Goal: Task Accomplishment & Management: Use online tool/utility

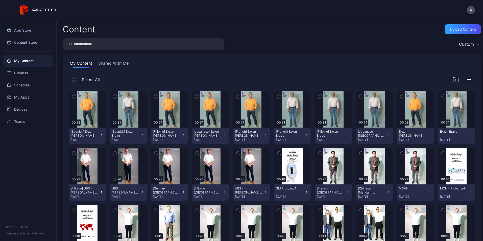
click at [113, 97] on icon "button" at bounding box center [115, 97] width 4 height 6
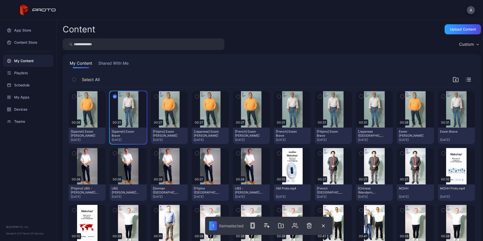
click at [75, 97] on icon "button" at bounding box center [73, 96] width 1 height 1
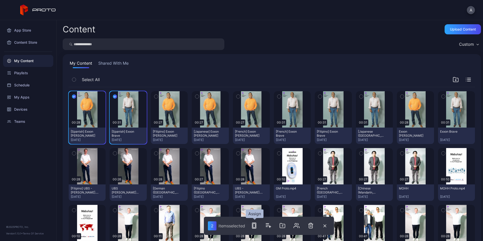
click at [256, 224] on rect "button" at bounding box center [254, 226] width 4 height 6
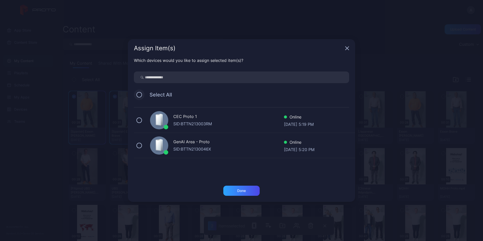
click at [138, 95] on button at bounding box center [139, 95] width 6 height 6
click at [242, 192] on div "Done" at bounding box center [241, 191] width 36 height 10
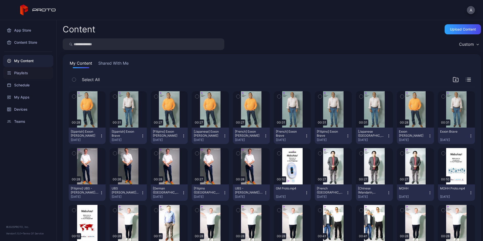
click at [34, 72] on div "Playlists" at bounding box center [28, 73] width 50 height 12
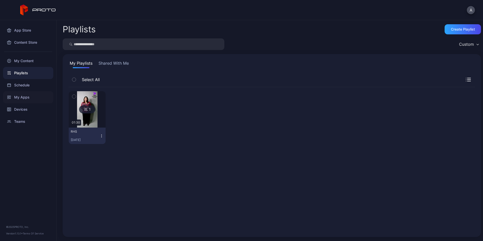
click at [33, 96] on div "My Apps" at bounding box center [28, 97] width 50 height 12
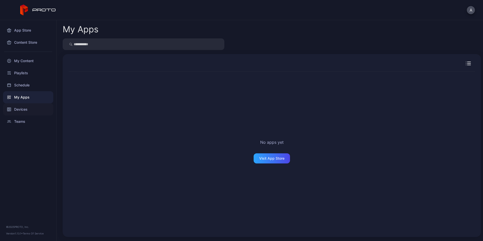
click at [31, 110] on div "Devices" at bounding box center [28, 109] width 50 height 12
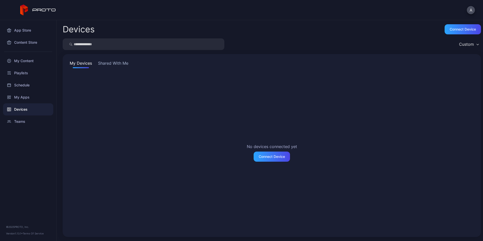
click at [110, 63] on button "Shared With Me" at bounding box center [113, 64] width 32 height 8
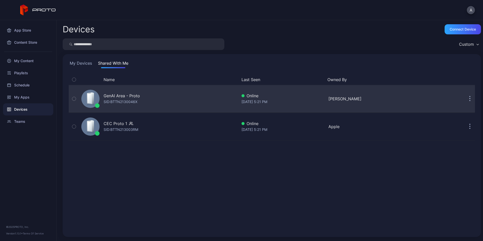
click at [99, 106] on div at bounding box center [97, 105] width 5 height 5
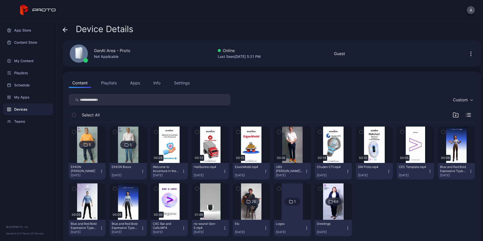
click at [31, 111] on div "Devices" at bounding box center [28, 109] width 50 height 12
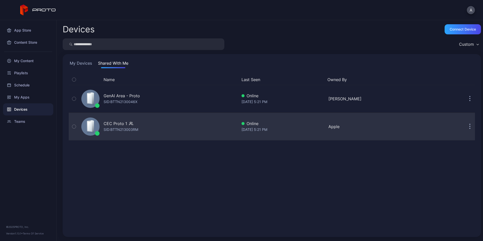
click at [119, 129] on div "SID: BTTN213003RM" at bounding box center [121, 130] width 35 height 6
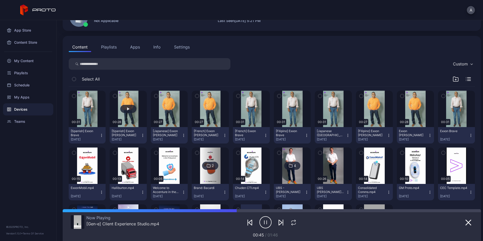
scroll to position [36, 0]
click at [455, 79] on icon "button" at bounding box center [456, 79] width 2 height 0
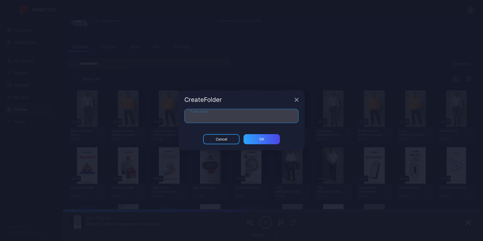
click at [239, 115] on input "Folder Name" at bounding box center [241, 116] width 114 height 14
type input "**********"
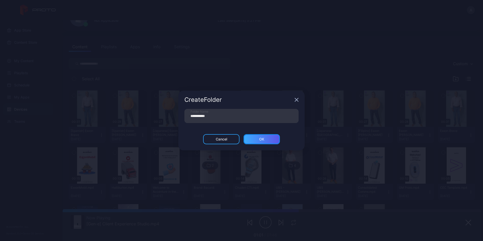
click at [269, 138] on div "ОК" at bounding box center [262, 139] width 36 height 10
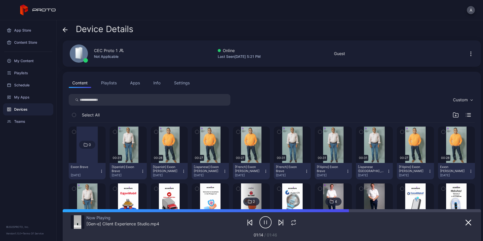
click at [453, 116] on icon "button" at bounding box center [456, 115] width 6 height 6
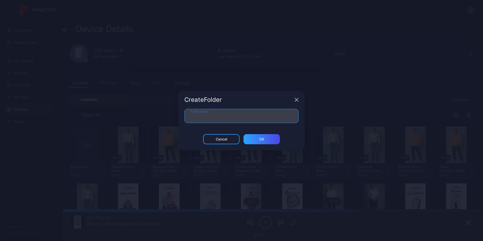
click at [265, 116] on input "Folder Name" at bounding box center [241, 116] width 114 height 14
type input "**********"
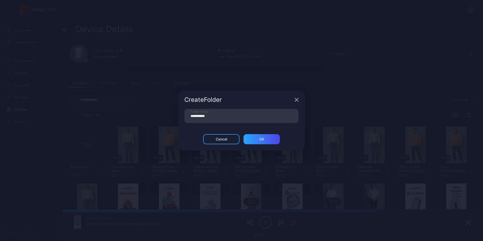
click at [262, 132] on div "**********" at bounding box center [241, 121] width 126 height 25
click at [263, 139] on div "ОК" at bounding box center [261, 139] width 5 height 4
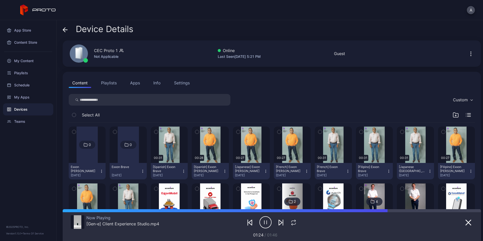
click at [196, 133] on icon "button" at bounding box center [197, 132] width 4 height 6
click at [235, 137] on button "button" at bounding box center [238, 132] width 11 height 11
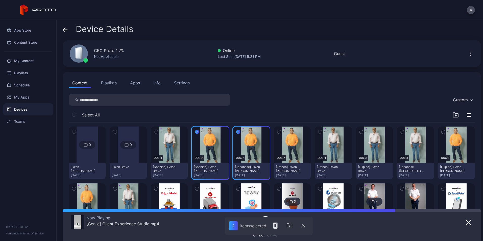
click at [279, 133] on button "button" at bounding box center [279, 132] width 11 height 11
click at [440, 134] on button "button" at bounding box center [443, 132] width 11 height 11
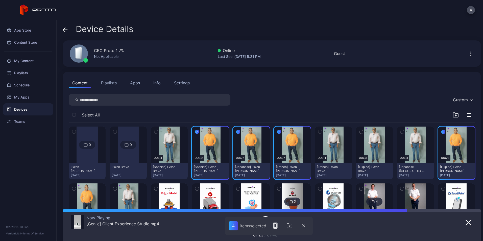
click at [74, 188] on icon "button" at bounding box center [74, 189] width 4 height 6
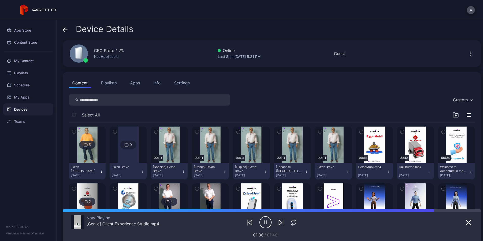
click at [156, 131] on icon "button" at bounding box center [156, 132] width 4 height 6
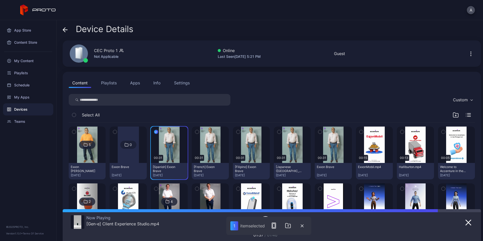
click at [195, 133] on icon "button" at bounding box center [197, 132] width 4 height 6
click at [236, 133] on icon "button" at bounding box center [238, 132] width 4 height 6
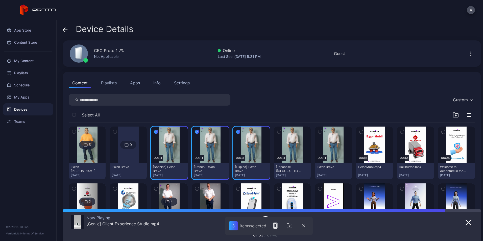
click at [279, 131] on button "button" at bounding box center [279, 132] width 11 height 11
click at [318, 131] on icon "button" at bounding box center [320, 132] width 4 height 6
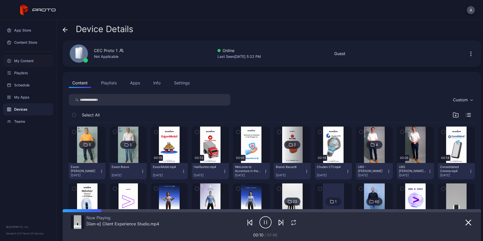
click at [33, 63] on div "My Content" at bounding box center [28, 61] width 50 height 12
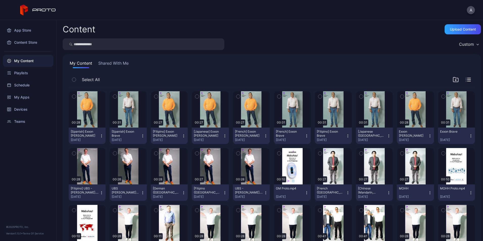
click at [453, 78] on icon "button" at bounding box center [456, 80] width 6 height 6
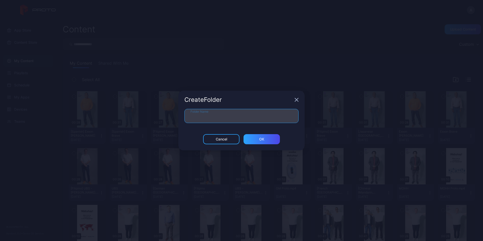
click at [233, 115] on input "Folder Name" at bounding box center [241, 116] width 114 height 14
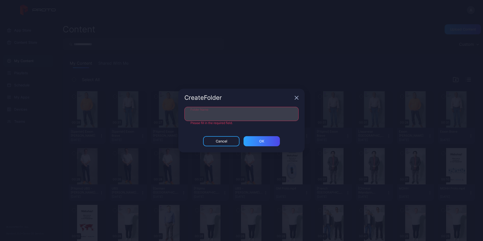
paste input "**********"
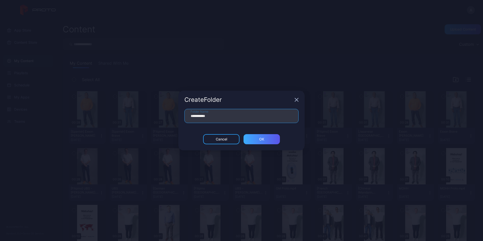
type input "**********"
click at [262, 139] on div "ОК" at bounding box center [261, 139] width 5 height 4
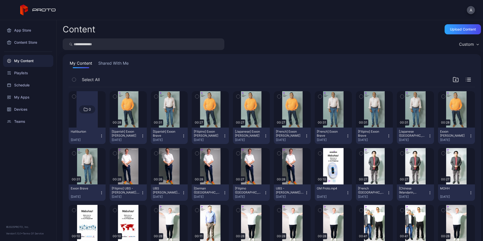
click at [30, 58] on div "My Content" at bounding box center [28, 61] width 50 height 12
click at [453, 30] on div "Upload Content" at bounding box center [463, 29] width 26 height 4
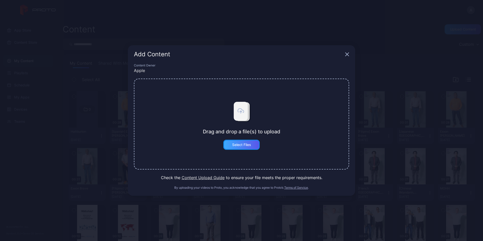
click at [243, 143] on div "Select Files" at bounding box center [241, 145] width 19 height 4
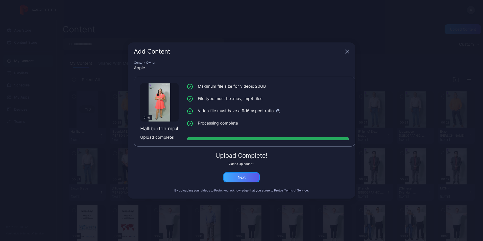
click at [247, 178] on div "Next" at bounding box center [241, 177] width 36 height 10
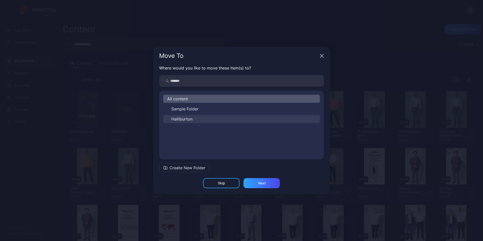
click at [188, 120] on span "Halliburton" at bounding box center [181, 119] width 21 height 6
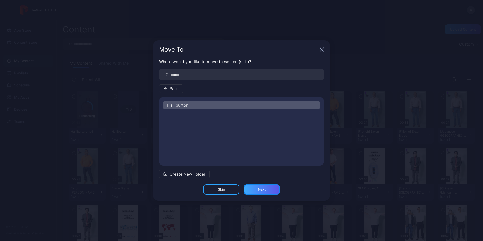
click at [266, 189] on div "Next" at bounding box center [262, 189] width 8 height 4
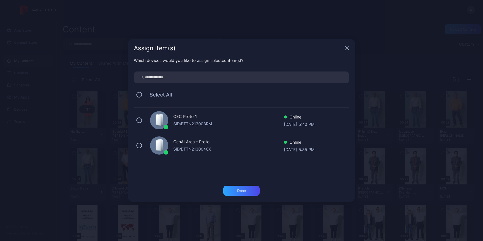
click at [348, 50] on icon "button" at bounding box center [347, 48] width 3 height 3
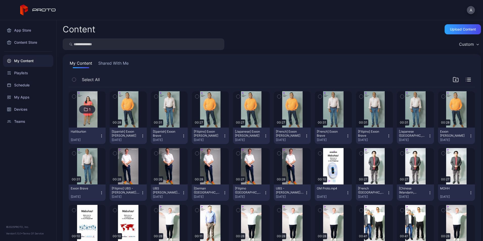
click at [93, 120] on img at bounding box center [87, 109] width 20 height 36
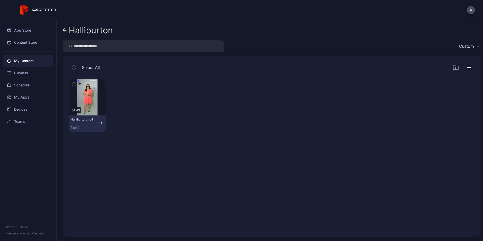
click at [102, 123] on icon "button" at bounding box center [102, 124] width 4 height 4
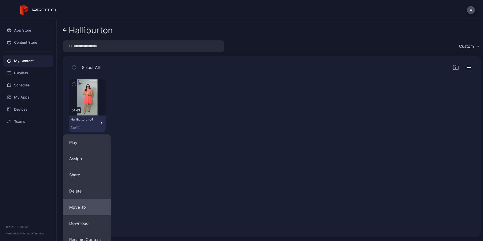
scroll to position [39, 0]
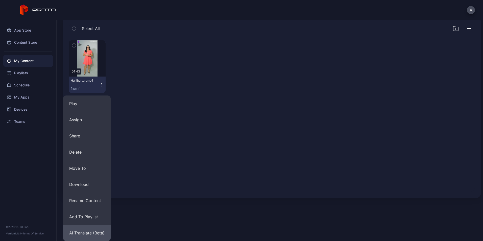
click at [87, 235] on button "AI Translate (Beta)" at bounding box center [86, 233] width 47 height 16
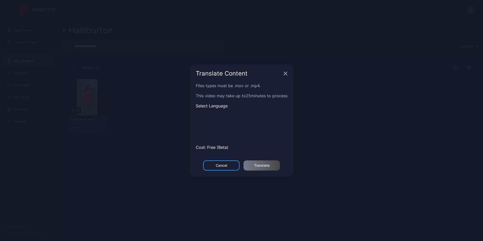
scroll to position [0, 0]
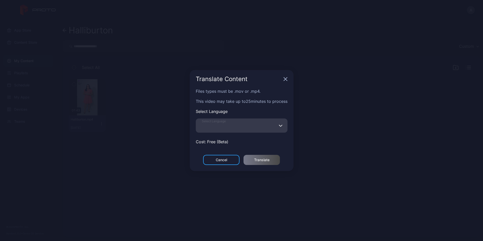
click at [229, 122] on input "Select Language" at bounding box center [242, 125] width 92 height 14
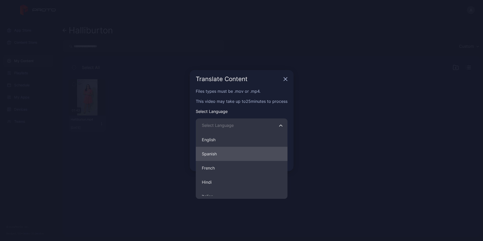
click at [227, 156] on button "Spanish" at bounding box center [242, 154] width 92 height 14
type input "*******"
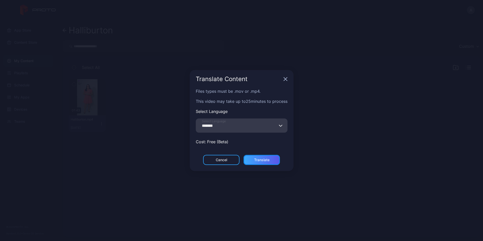
click at [269, 160] on div "Translate" at bounding box center [261, 160] width 15 height 4
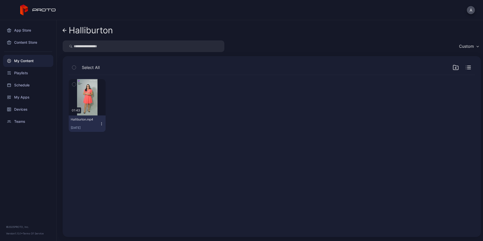
click at [102, 124] on icon "button" at bounding box center [102, 124] width 4 height 4
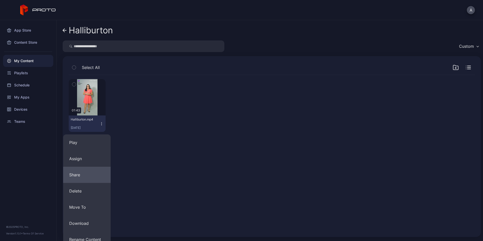
scroll to position [39, 0]
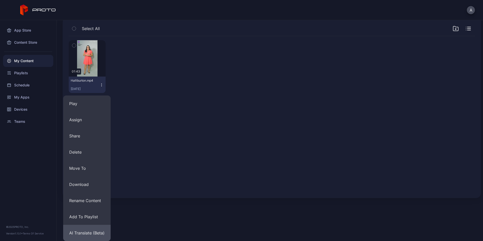
click at [88, 229] on button "AI Translate (Beta)" at bounding box center [86, 233] width 47 height 16
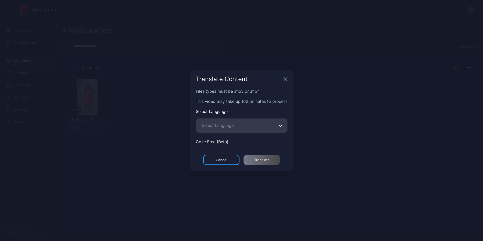
click at [225, 125] on span "Select Language" at bounding box center [218, 125] width 32 height 6
click at [225, 125] on input "Select Language" at bounding box center [242, 125] width 92 height 14
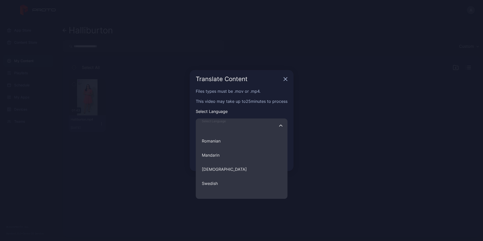
scroll to position [211, 0]
click at [220, 166] on button "[DEMOGRAPHIC_DATA]" at bounding box center [242, 169] width 92 height 14
type input "********"
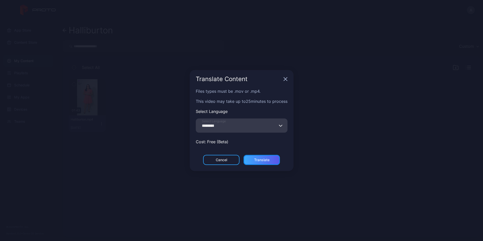
click at [260, 159] on div "Translate" at bounding box center [261, 160] width 15 height 4
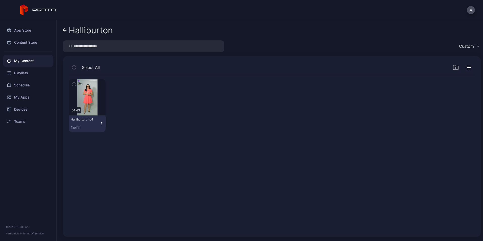
click at [102, 122] on icon "button" at bounding box center [102, 124] width 4 height 4
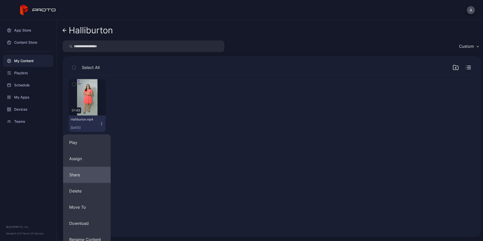
scroll to position [39, 0]
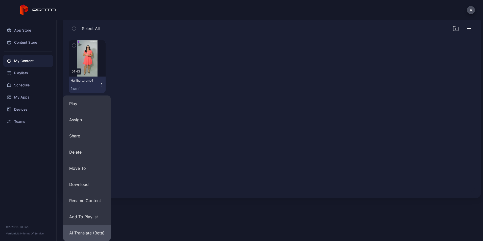
click at [96, 226] on button "AI Translate (Beta)" at bounding box center [86, 233] width 47 height 16
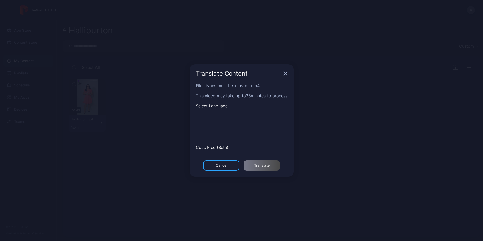
scroll to position [0, 0]
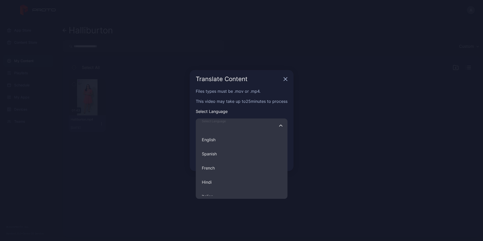
click at [233, 129] on input "Select Language English Spanish French Hindi Italian German Polish Portuguese C…" at bounding box center [242, 125] width 92 height 14
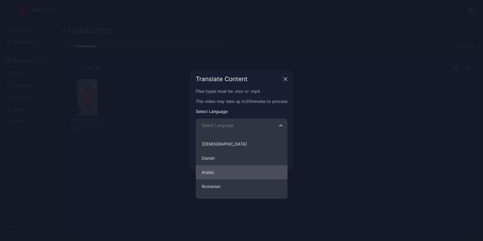
click at [226, 172] on button "Arabic" at bounding box center [242, 172] width 92 height 14
type input "******"
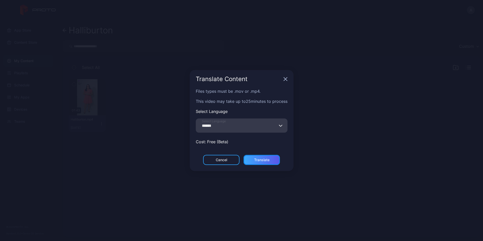
click at [272, 160] on div "Translate" at bounding box center [262, 160] width 36 height 10
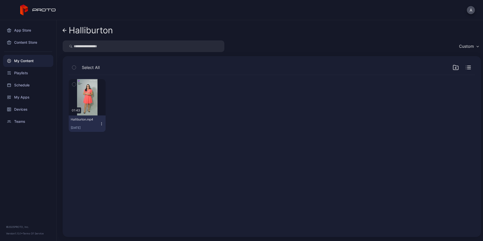
click at [66, 28] on icon at bounding box center [65, 30] width 4 height 4
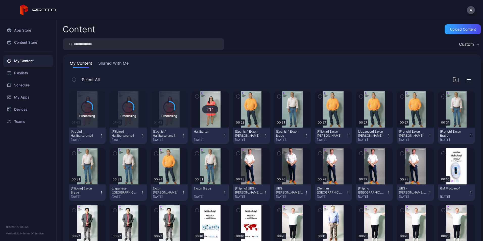
click at [41, 174] on div "App Store Content Store My Content Playlists Schedule My Apps Devices Teams © 2…" at bounding box center [28, 130] width 57 height 221
